Goal: Information Seeking & Learning: Learn about a topic

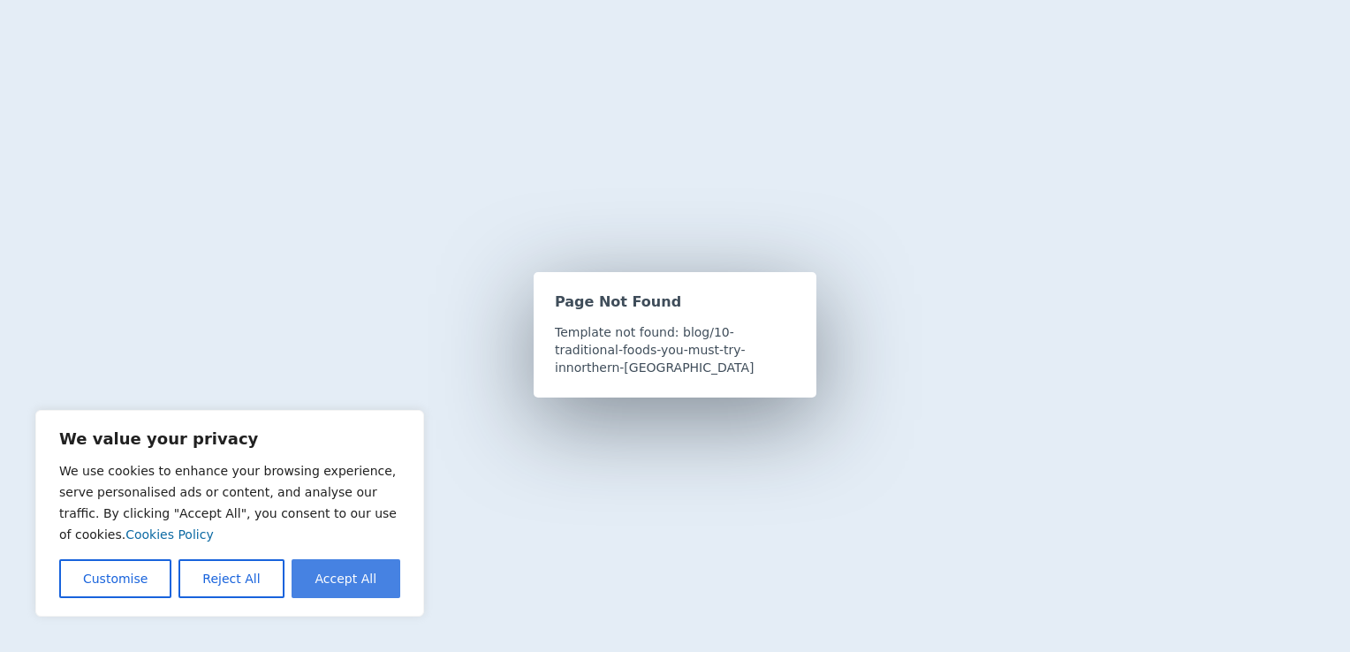
click at [356, 573] on button "Accept All" at bounding box center [346, 578] width 109 height 39
checkbox input "true"
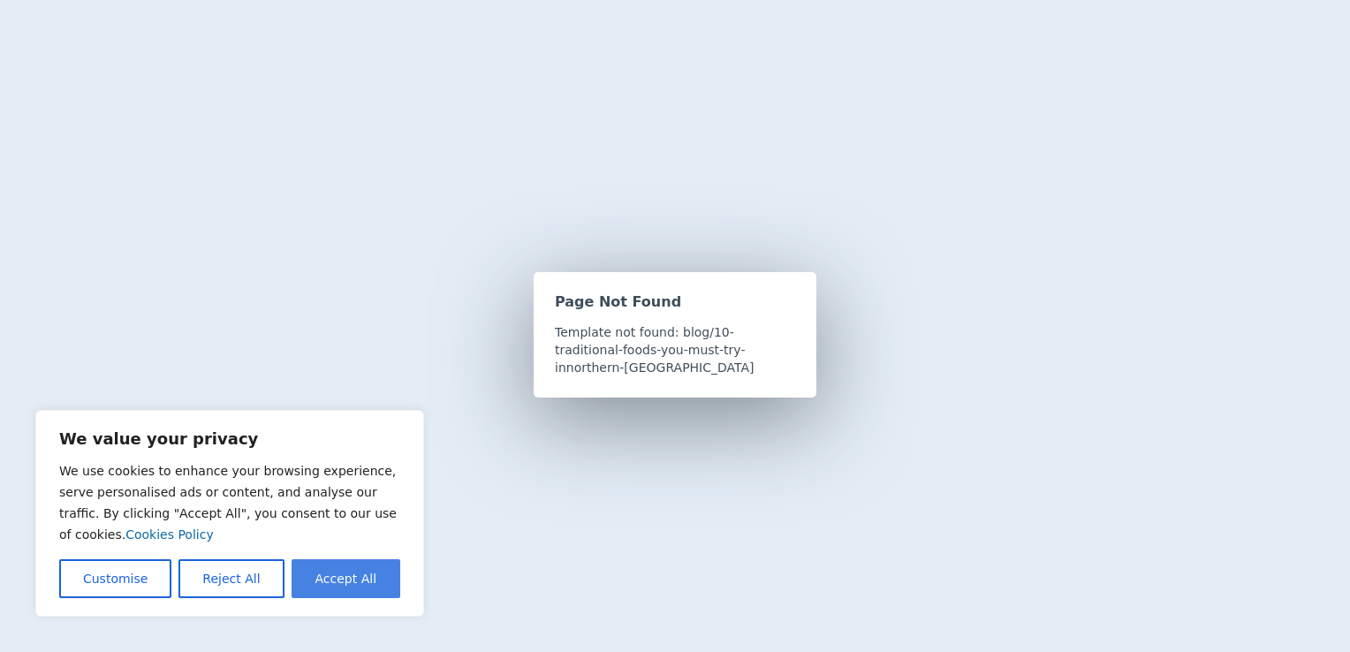
checkbox input "true"
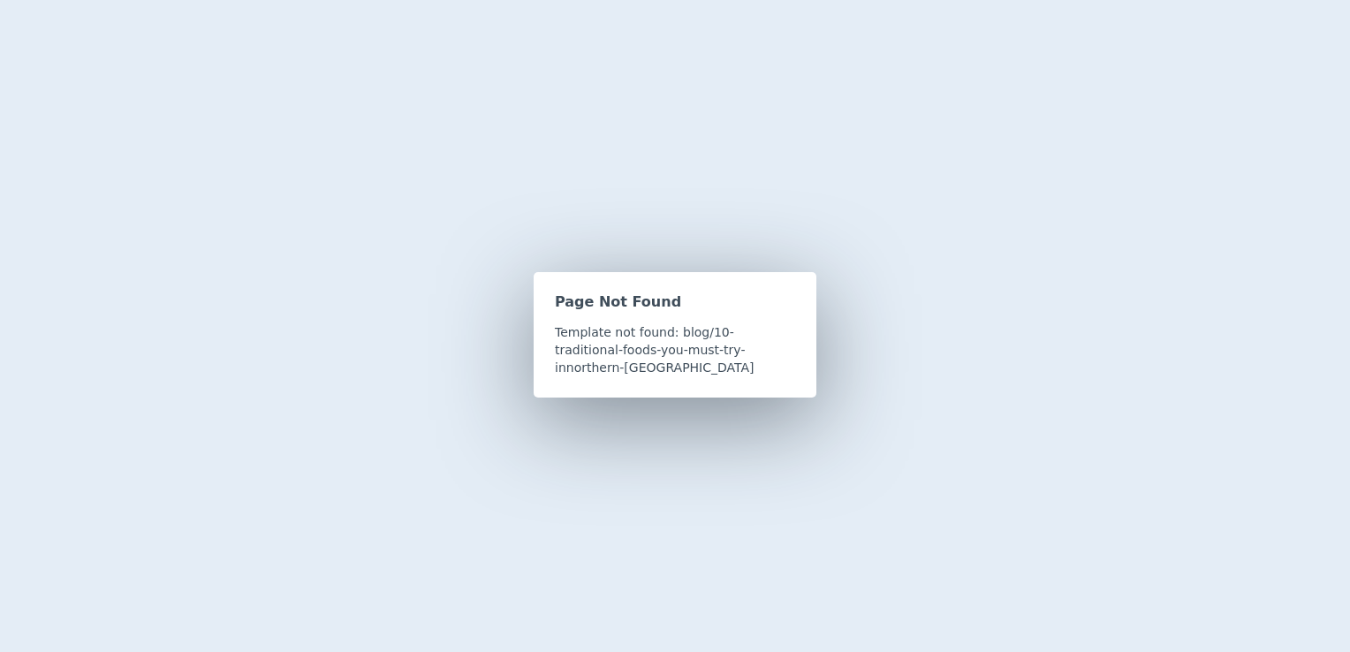
click at [639, 333] on p "Template not found: blog/10-traditional-foods-you-must-try-innorthern-[GEOGRAPH…" at bounding box center [675, 349] width 240 height 53
click at [654, 307] on h2 "Page Not Found" at bounding box center [675, 302] width 240 height 18
drag, startPoint x: 654, startPoint y: 307, endPoint x: 693, endPoint y: 308, distance: 38.9
click at [693, 308] on h2 "Page Not Found" at bounding box center [675, 302] width 240 height 18
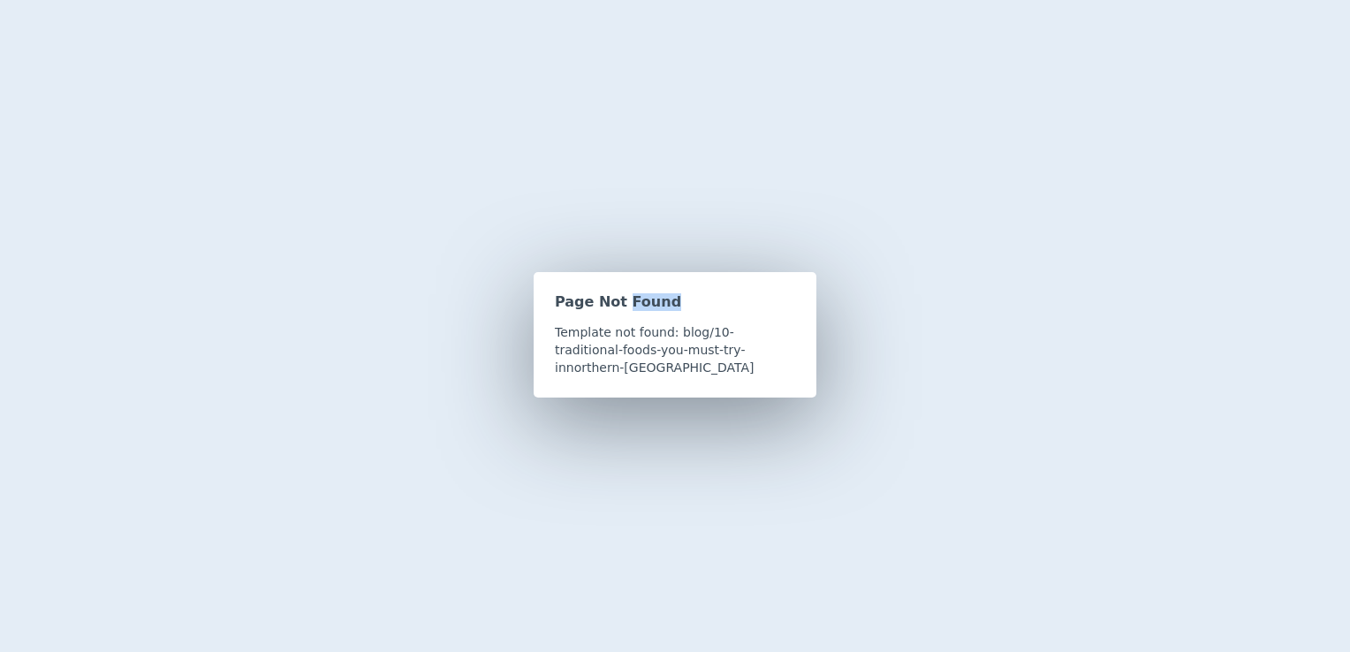
click at [693, 308] on h2 "Page Not Found" at bounding box center [675, 302] width 240 height 18
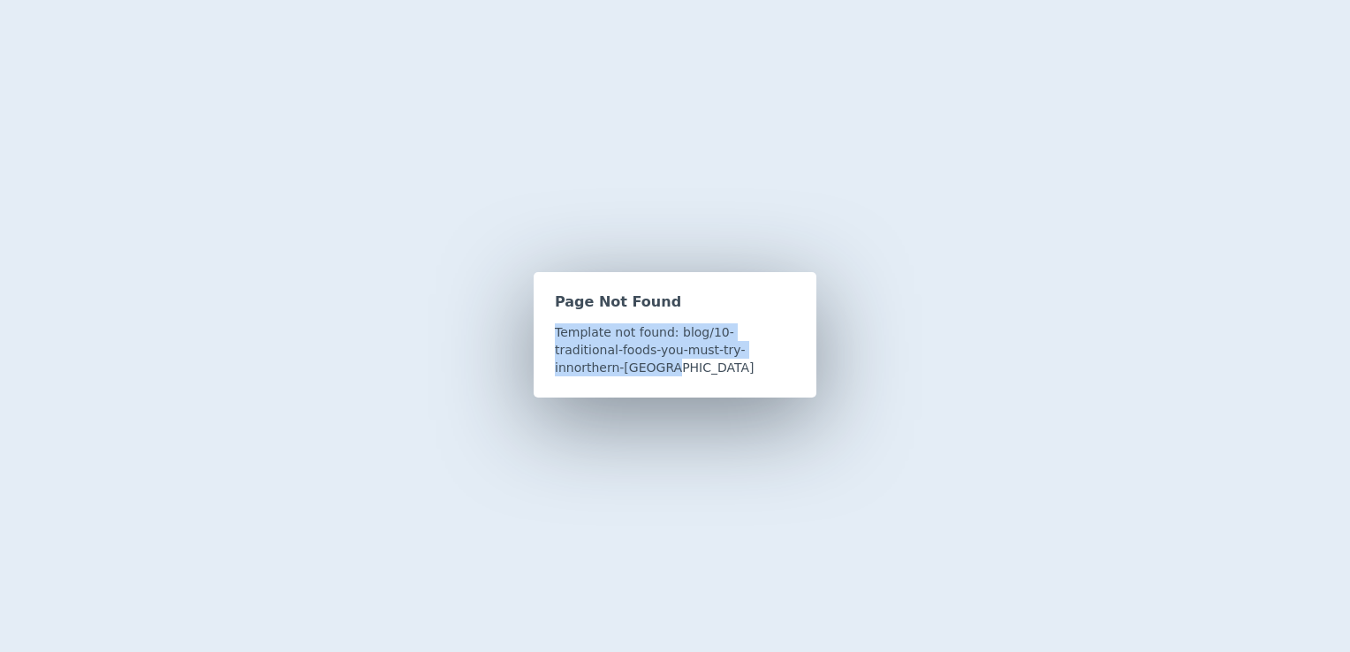
drag, startPoint x: 688, startPoint y: 308, endPoint x: 838, endPoint y: 368, distance: 160.7
click at [838, 368] on div "Page Not Found Template not found: blog/10-traditional-foods-you-must-try-innor…" at bounding box center [675, 326] width 1350 height 652
click at [684, 292] on div "Page Not Found Template not found: blog/10-traditional-foods-you-must-try-innor…" at bounding box center [675, 334] width 283 height 125
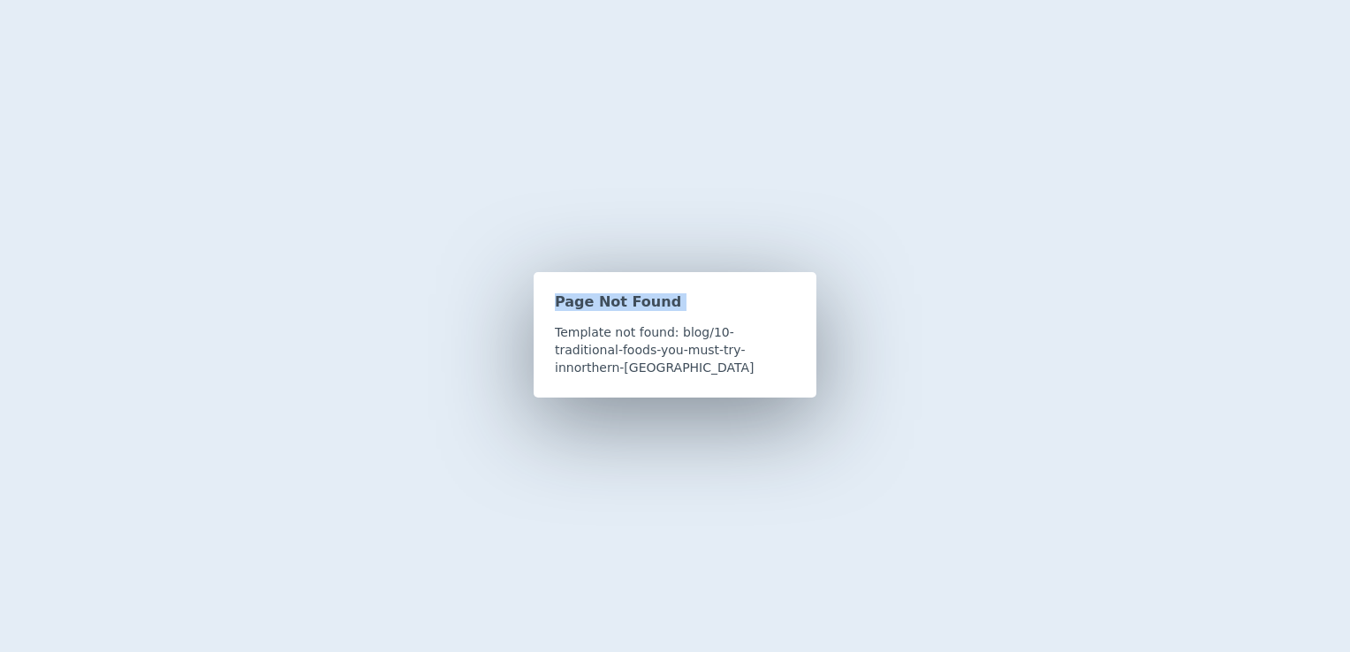
drag, startPoint x: 557, startPoint y: 333, endPoint x: 540, endPoint y: 269, distance: 66.7
click at [540, 269] on div "Page Not Found Template not found: blog/10-traditional-foods-you-must-try-innor…" at bounding box center [675, 326] width 1350 height 652
click at [898, 274] on div "Page Not Found Template not found: blog/10-traditional-foods-you-must-try-innor…" at bounding box center [675, 326] width 1350 height 652
